Goal: Task Accomplishment & Management: Use online tool/utility

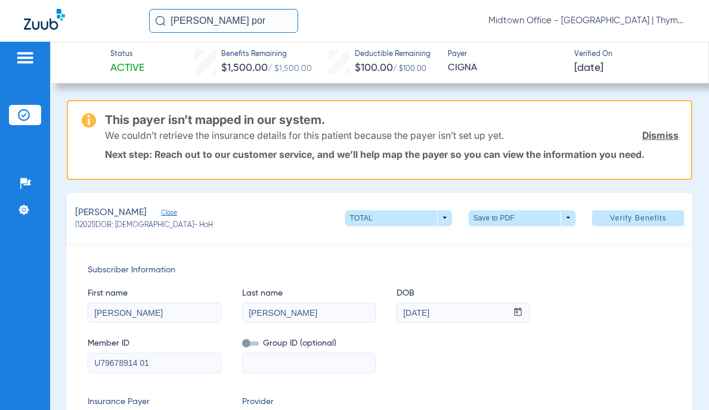
click at [212, 18] on input "[PERSON_NAME] por" at bounding box center [223, 21] width 149 height 24
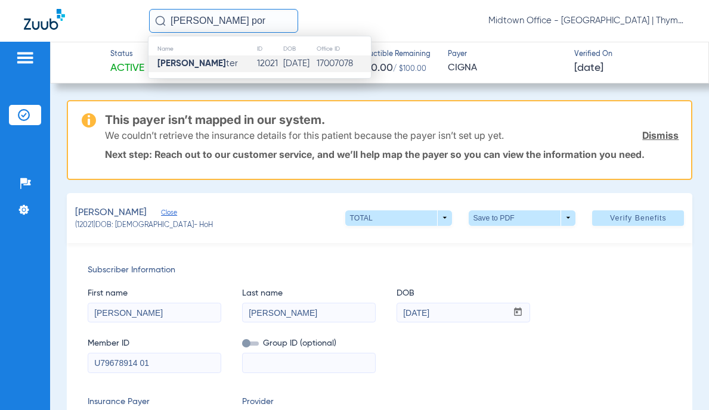
click at [30, 60] on img at bounding box center [24, 58] width 19 height 14
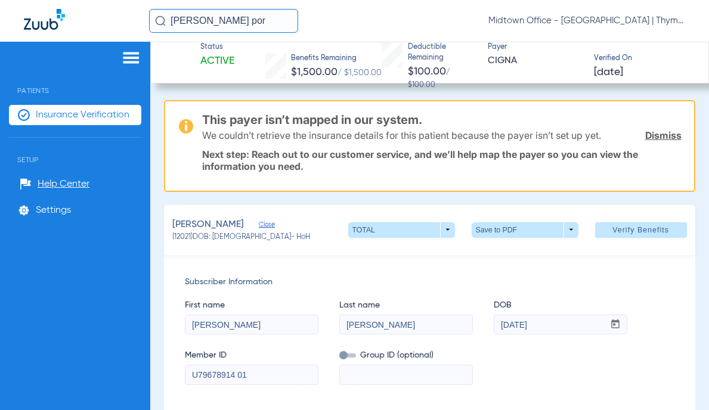
click at [63, 117] on span "Insurance Verification" at bounding box center [83, 115] width 94 height 12
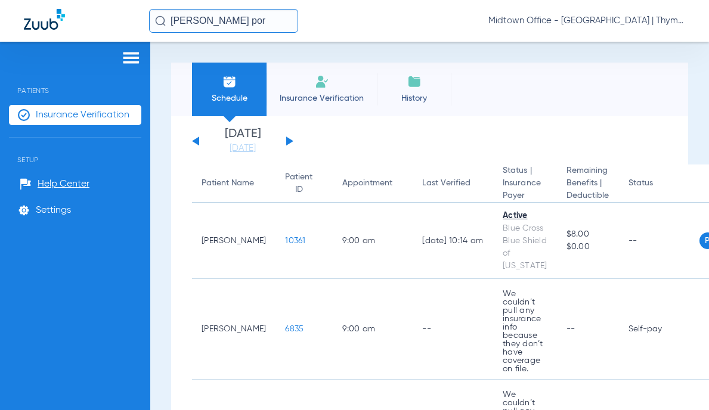
click at [326, 88] on img at bounding box center [322, 82] width 14 height 14
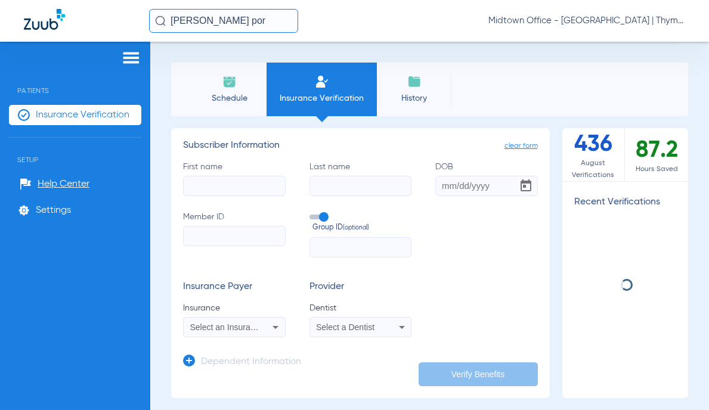
click at [249, 190] on input "First name" at bounding box center [234, 186] width 103 height 20
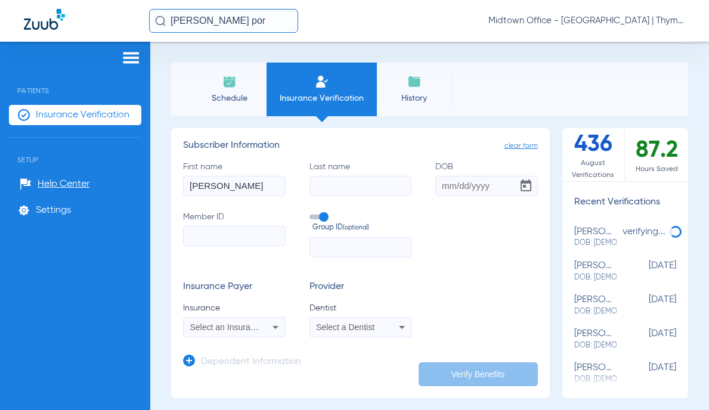
type input "[PERSON_NAME]"
type input "0"
type input "[DATE]"
click at [246, 237] on input "Member ID" at bounding box center [234, 236] width 103 height 20
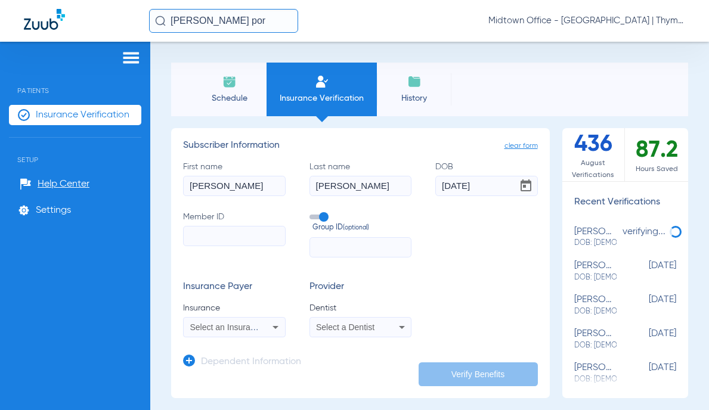
paste input "138907105"
type input "138907105"
click at [317, 218] on span at bounding box center [318, 217] width 18 height 5
click at [312, 213] on input "Group ID (optional)" at bounding box center [312, 213] width 0 height 0
click at [248, 320] on div "Select an Insurance" at bounding box center [234, 327] width 101 height 14
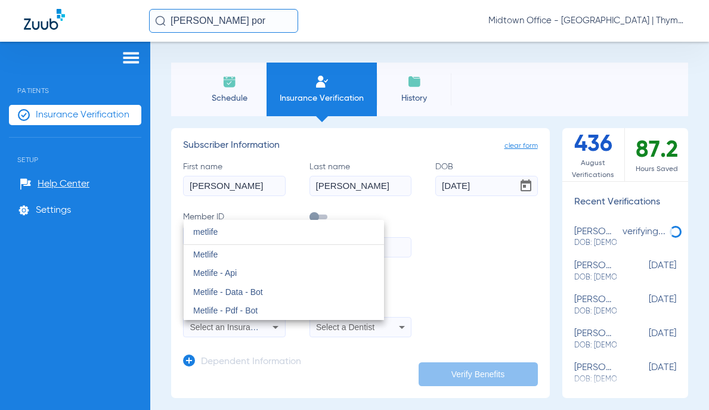
click at [235, 235] on input "metlife" at bounding box center [284, 232] width 200 height 24
type input "metlife"
click at [236, 253] on mat-option "Metlife" at bounding box center [284, 254] width 200 height 19
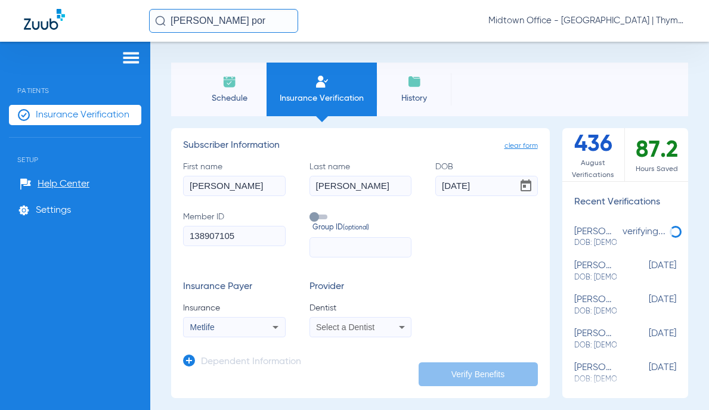
click at [352, 323] on span "Select a Dentist" at bounding box center [345, 328] width 58 height 10
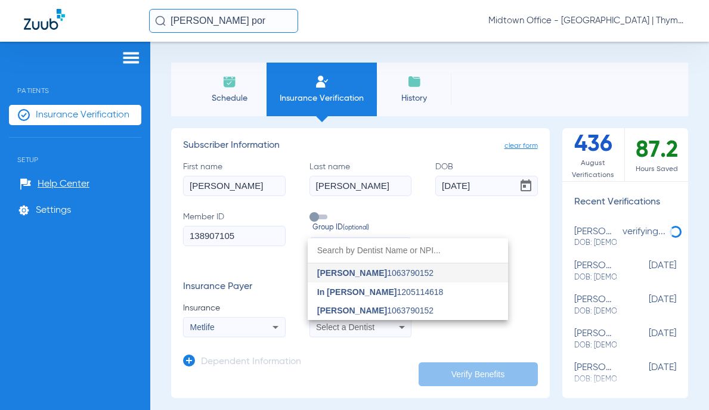
click at [360, 308] on span "[PERSON_NAME]" at bounding box center [352, 311] width 70 height 10
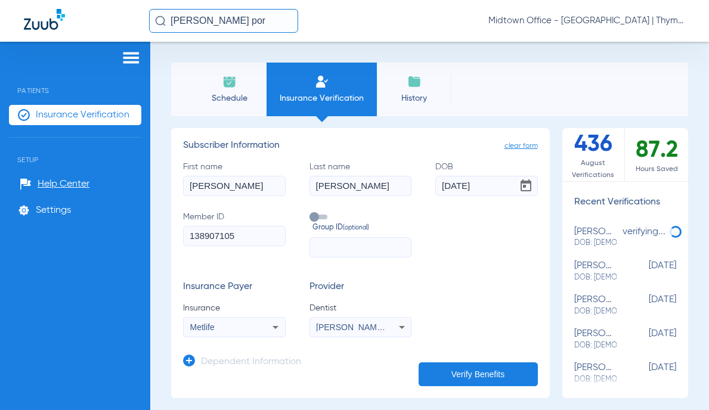
click at [462, 369] on button "Verify Benefits" at bounding box center [477, 374] width 119 height 24
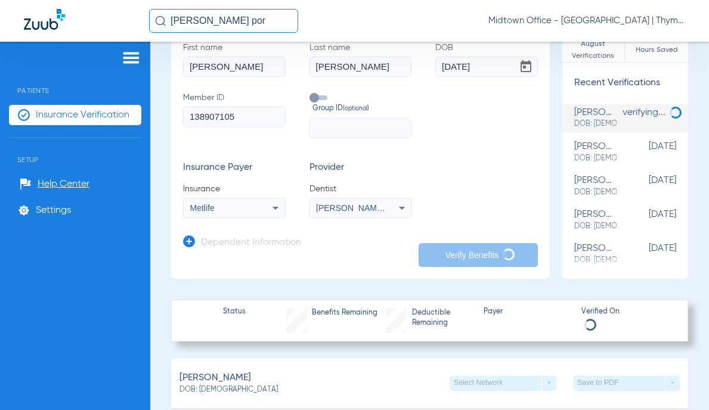
scroll to position [179, 0]
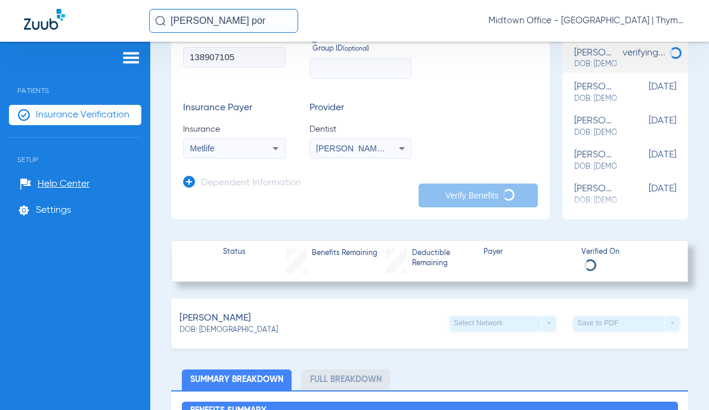
drag, startPoint x: 273, startPoint y: 215, endPoint x: 276, endPoint y: 228, distance: 12.9
click at [275, 215] on app-manual-verification-form "clear form Subscriber Information First name [PERSON_NAME] Last name [PERSON_NA…" at bounding box center [360, 84] width 379 height 270
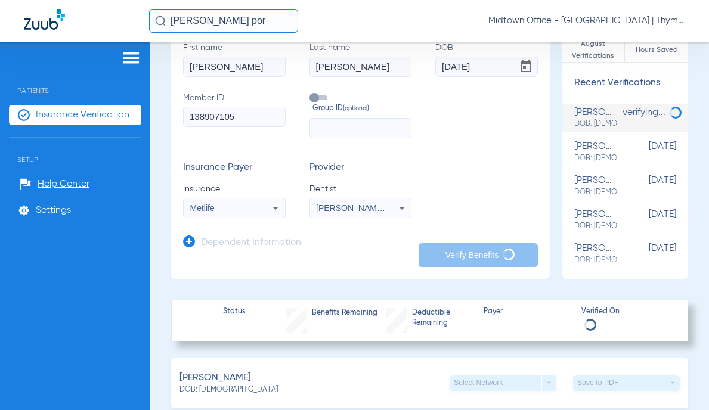
scroll to position [60, 0]
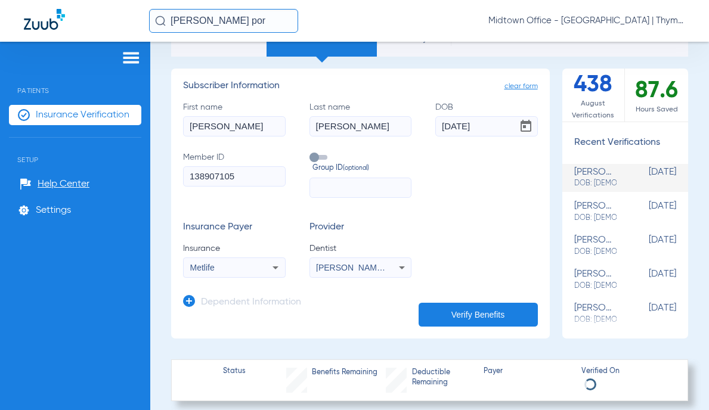
click at [488, 247] on div "Insurance Payer Insurance Metlife Provider Dentist [PERSON_NAME] 1063790152" at bounding box center [360, 250] width 355 height 56
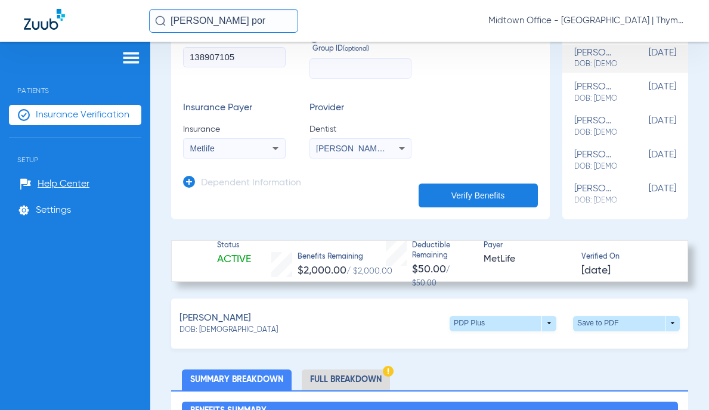
scroll to position [238, 0]
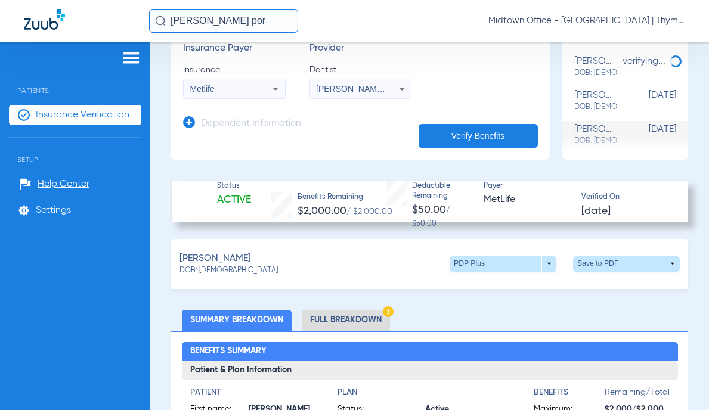
click at [361, 313] on li "Full Breakdown" at bounding box center [346, 320] width 88 height 21
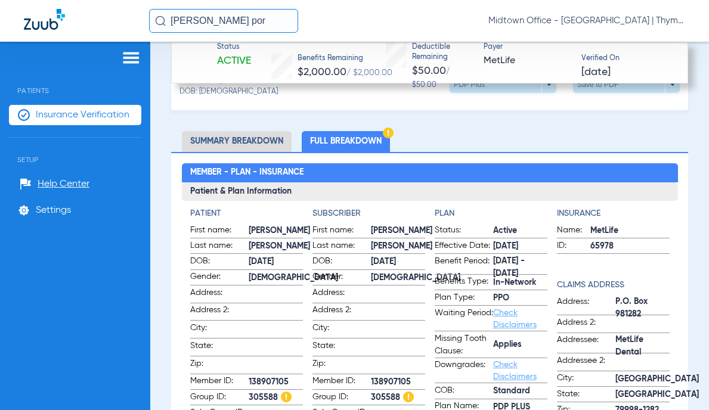
scroll to position [596, 0]
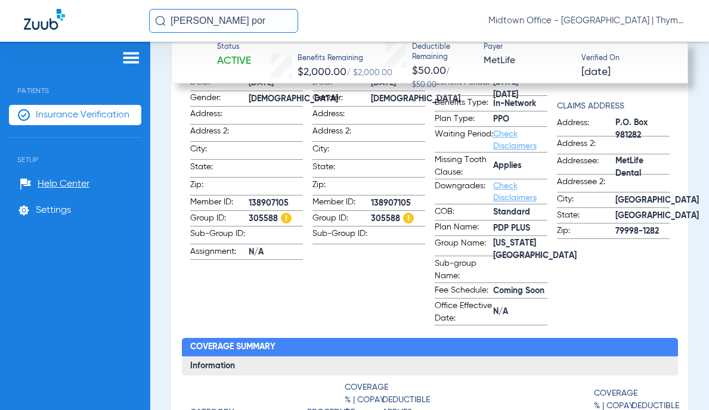
click at [510, 306] on label "Office Effective Date: N/A" at bounding box center [491, 313] width 113 height 26
click at [504, 243] on span "[US_STATE][GEOGRAPHIC_DATA]" at bounding box center [534, 249] width 83 height 13
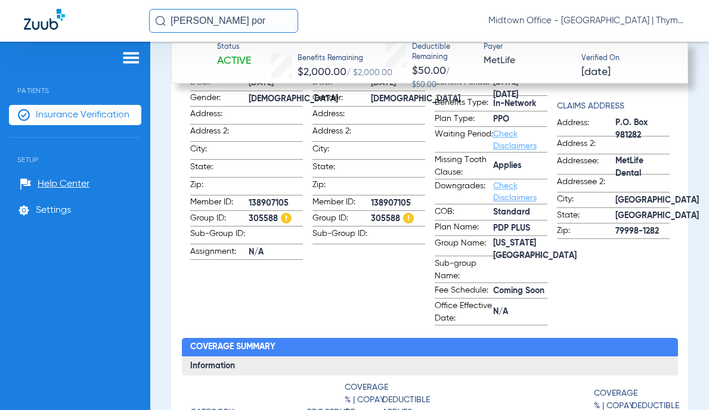
copy span "[US_STATE][GEOGRAPHIC_DATA]"
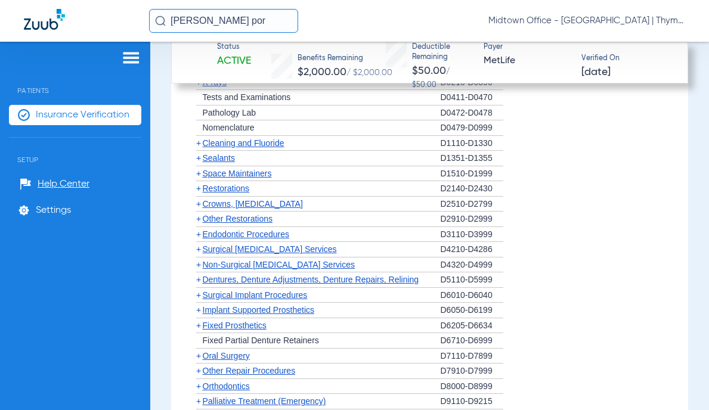
scroll to position [2325, 0]
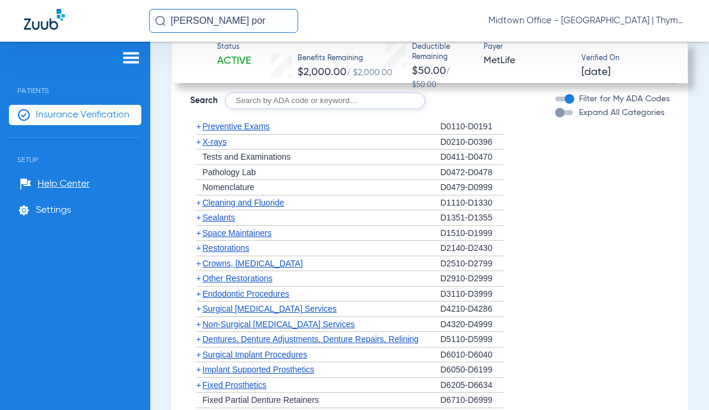
click at [248, 123] on span "Preventive Exams" at bounding box center [236, 127] width 67 height 10
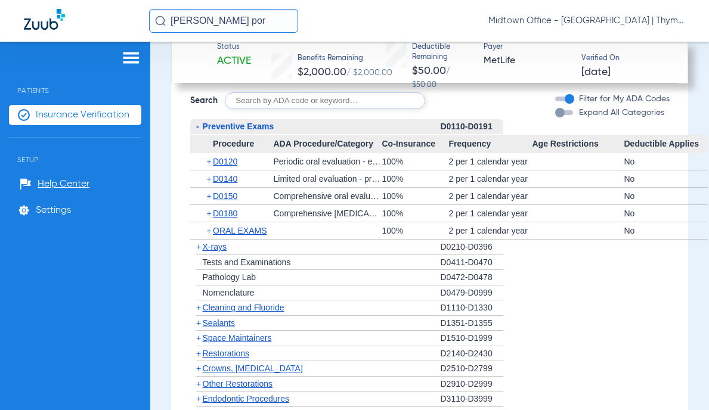
click at [218, 243] on span "X-rays" at bounding box center [215, 247] width 24 height 10
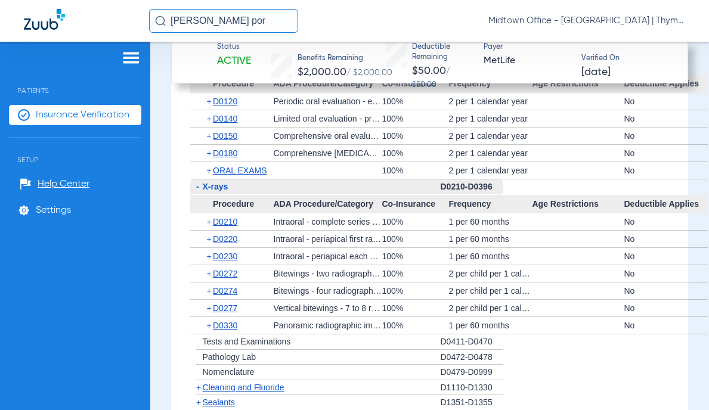
scroll to position [2444, 0]
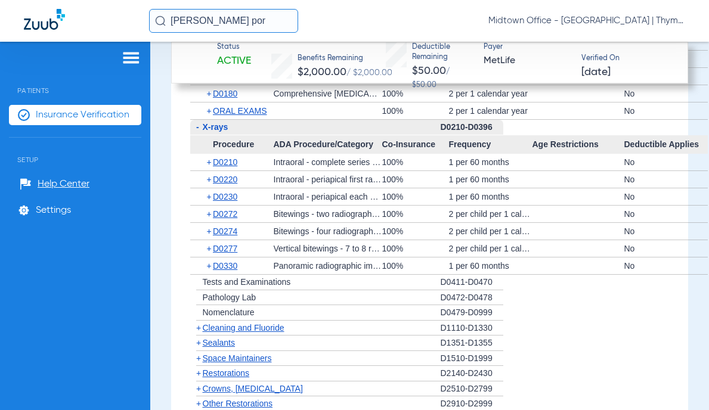
click at [230, 324] on span "Cleaning and Fluoride" at bounding box center [244, 328] width 82 height 10
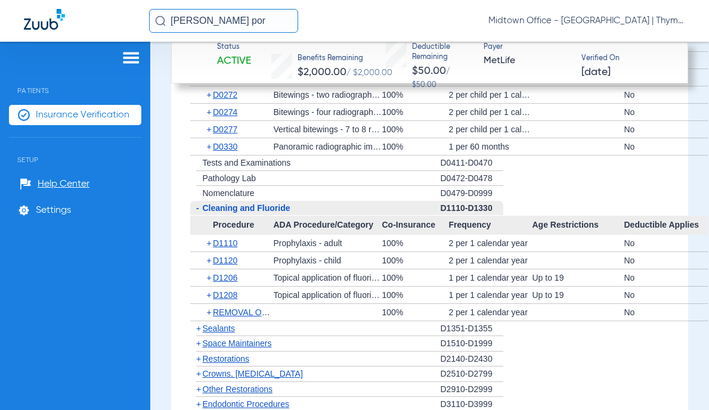
scroll to position [2623, 0]
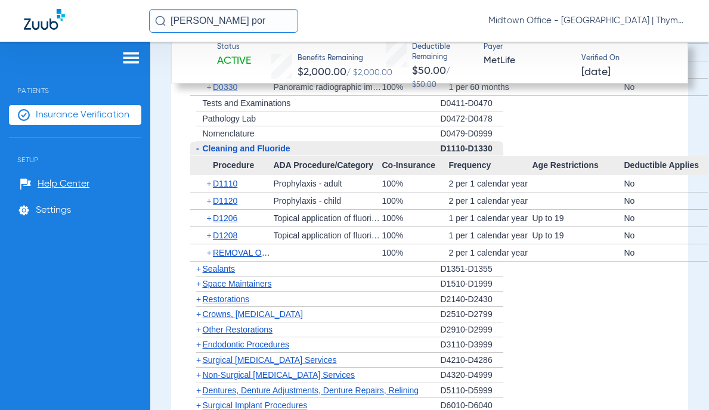
click at [252, 312] on span "Crowns, [MEDICAL_DATA]" at bounding box center [253, 314] width 100 height 10
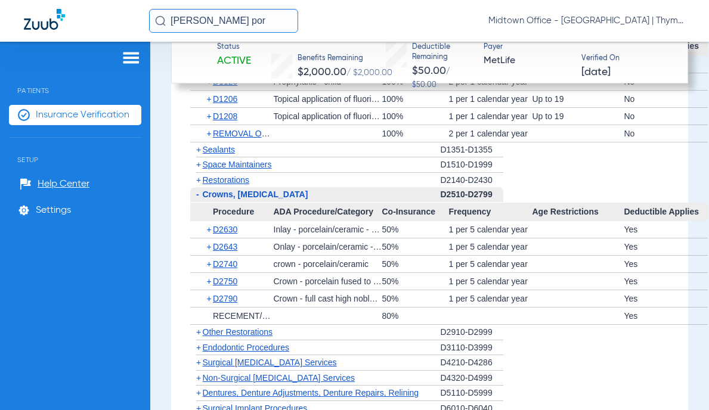
scroll to position [2861, 0]
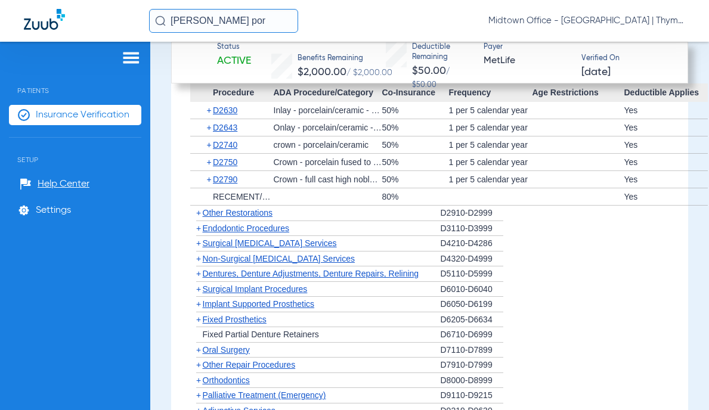
click at [266, 255] on span "Non-Surgical [MEDICAL_DATA] Services" at bounding box center [279, 259] width 152 height 10
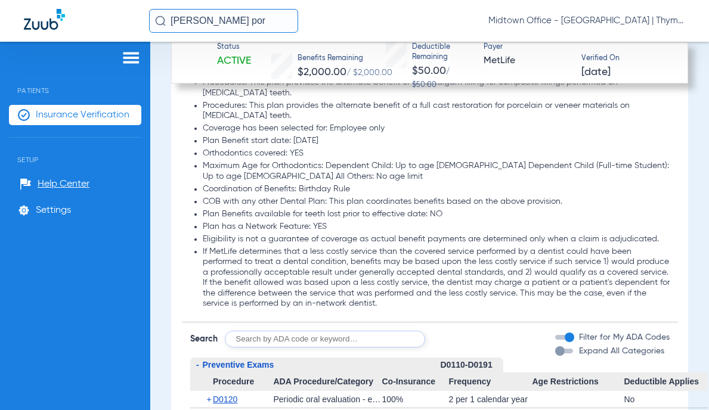
scroll to position [1967, 0]
